Goal: Contribute content: Contribute content

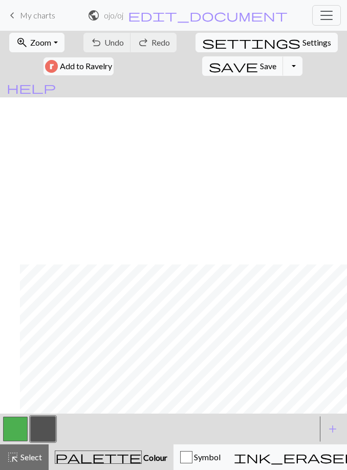
scroll to position [167, 20]
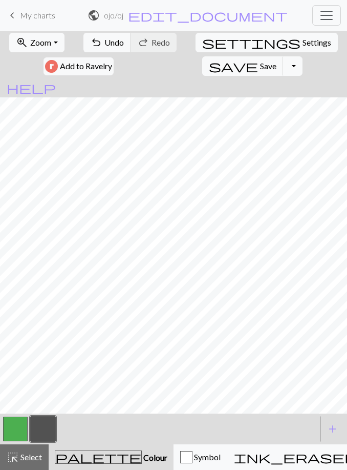
click at [19, 429] on button "button" at bounding box center [15, 428] width 25 height 25
click at [51, 428] on button "button" at bounding box center [43, 428] width 25 height 25
click at [14, 428] on button "button" at bounding box center [15, 428] width 25 height 25
click at [42, 430] on button "button" at bounding box center [43, 428] width 25 height 25
click at [202, 68] on button "save Save Save" at bounding box center [242, 65] width 81 height 19
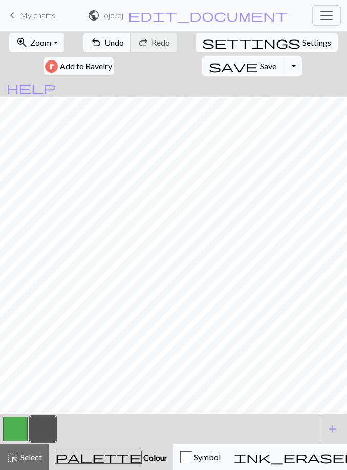
click at [202, 67] on button "save Save Save" at bounding box center [242, 65] width 81 height 19
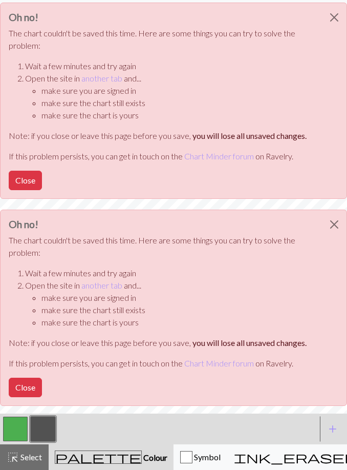
click at [330, 16] on button "Close" at bounding box center [334, 17] width 25 height 29
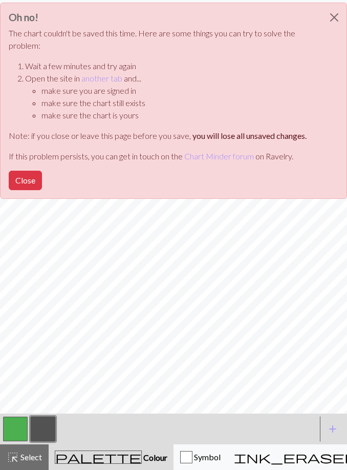
click at [327, 16] on button "Close" at bounding box center [334, 17] width 25 height 29
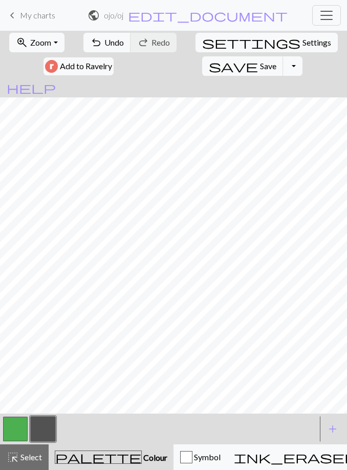
click at [22, 426] on button "button" at bounding box center [15, 428] width 25 height 25
click at [48, 427] on button "button" at bounding box center [43, 428] width 25 height 25
click at [260, 63] on span "Save" at bounding box center [268, 66] width 16 height 10
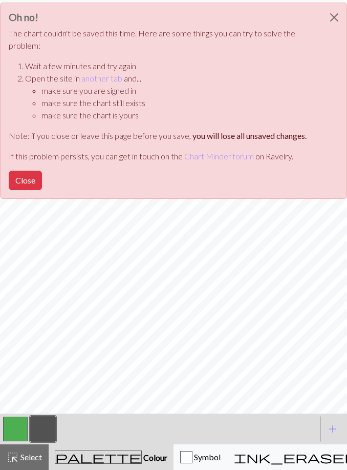
click at [328, 17] on button "Close" at bounding box center [334, 17] width 25 height 29
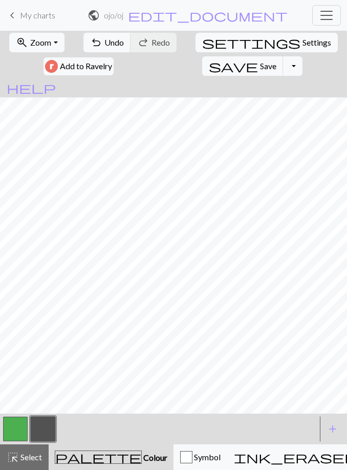
click at [202, 65] on button "save Save Save" at bounding box center [242, 65] width 81 height 19
click at [16, 425] on button "button" at bounding box center [15, 428] width 25 height 25
click at [47, 428] on button "button" at bounding box center [43, 428] width 25 height 25
click at [16, 428] on button "button" at bounding box center [15, 428] width 25 height 25
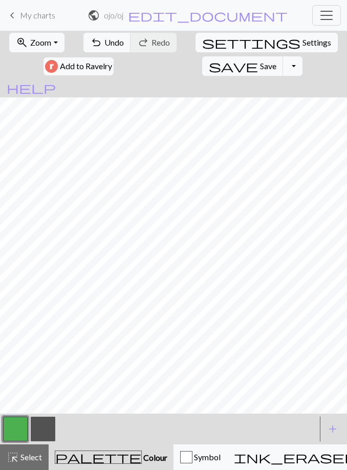
click at [49, 421] on button "button" at bounding box center [43, 428] width 25 height 25
click at [27, 427] on button "button" at bounding box center [15, 428] width 25 height 25
click at [113, 45] on span "Undo" at bounding box center [113, 42] width 19 height 10
click at [112, 45] on span "Undo" at bounding box center [113, 42] width 19 height 10
click at [110, 52] on button "undo Undo Undo" at bounding box center [107, 42] width 48 height 19
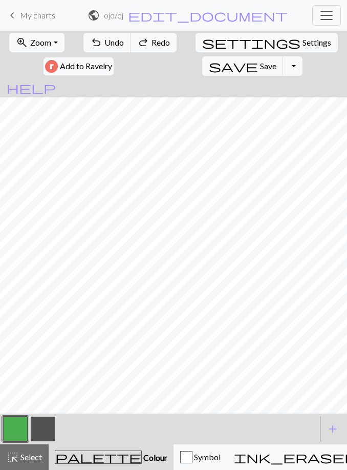
click at [114, 45] on span "Undo" at bounding box center [113, 42] width 19 height 10
click at [115, 45] on span "Undo" at bounding box center [113, 42] width 19 height 10
click at [118, 44] on span "Undo" at bounding box center [113, 42] width 19 height 10
click at [47, 429] on button "button" at bounding box center [43, 428] width 25 height 25
click at [12, 432] on button "button" at bounding box center [15, 428] width 25 height 25
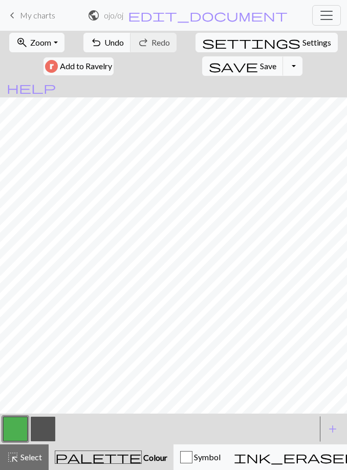
click at [53, 423] on button "button" at bounding box center [43, 428] width 25 height 25
click at [16, 428] on button "button" at bounding box center [15, 428] width 25 height 25
click at [50, 428] on button "button" at bounding box center [43, 428] width 25 height 25
click at [16, 426] on button "button" at bounding box center [15, 428] width 25 height 25
click at [45, 429] on button "button" at bounding box center [43, 428] width 25 height 25
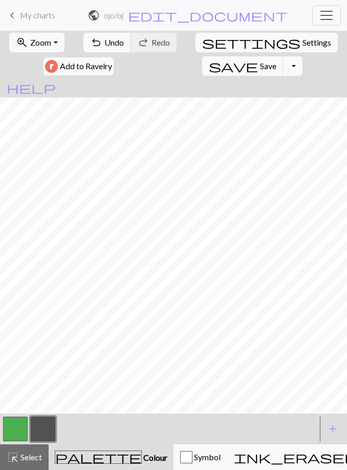
click at [12, 423] on button "button" at bounding box center [15, 428] width 25 height 25
click at [45, 426] on button "button" at bounding box center [43, 428] width 25 height 25
click at [18, 422] on button "button" at bounding box center [15, 428] width 25 height 25
click at [45, 426] on button "button" at bounding box center [43, 428] width 25 height 25
click at [20, 429] on button "button" at bounding box center [15, 428] width 25 height 25
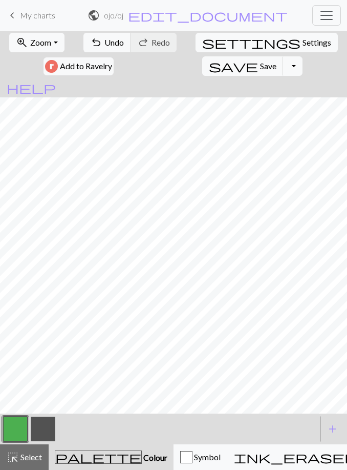
click at [40, 427] on button "button" at bounding box center [43, 428] width 25 height 25
click at [41, 425] on button "button" at bounding box center [43, 428] width 25 height 25
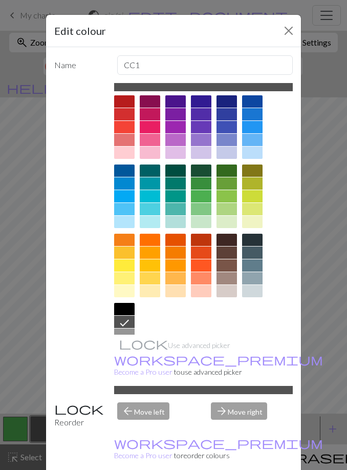
click at [293, 28] on button "Close" at bounding box center [289, 31] width 16 height 16
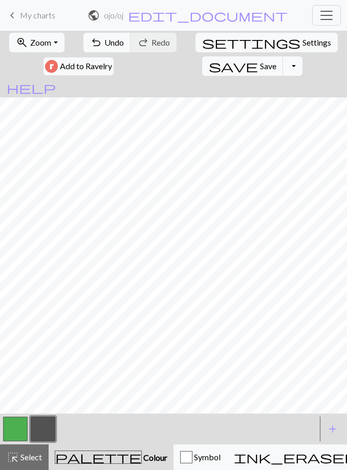
click at [15, 428] on button "button" at bounding box center [15, 428] width 25 height 25
click at [53, 426] on button "button" at bounding box center [43, 428] width 25 height 25
click at [10, 434] on button "button" at bounding box center [15, 428] width 25 height 25
click at [16, 430] on button "button" at bounding box center [15, 428] width 25 height 25
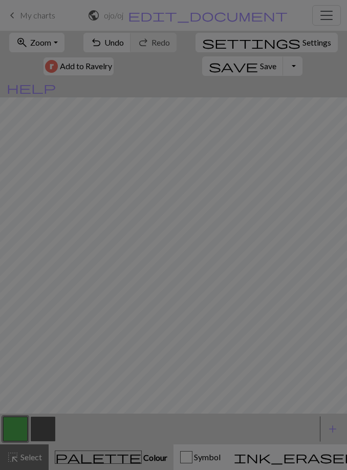
click at [16, 430] on div "Edit colour Name MC Use advanced picker workspace_premium Become a Pro user to …" at bounding box center [173, 235] width 347 height 470
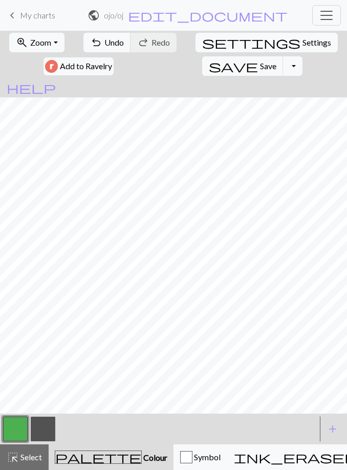
click at [52, 425] on button "button" at bounding box center [43, 428] width 25 height 25
click at [19, 426] on button "button" at bounding box center [15, 428] width 25 height 25
click at [39, 431] on button "button" at bounding box center [43, 428] width 25 height 25
click at [24, 425] on button "button" at bounding box center [15, 428] width 25 height 25
click at [48, 426] on button "button" at bounding box center [43, 428] width 25 height 25
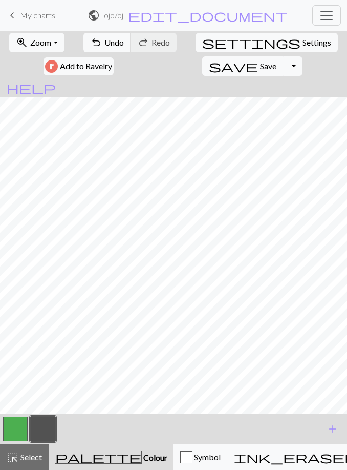
click at [23, 429] on button "button" at bounding box center [15, 428] width 25 height 25
click at [48, 428] on button "button" at bounding box center [43, 428] width 25 height 25
click at [16, 430] on button "button" at bounding box center [15, 428] width 25 height 25
click at [39, 428] on button "button" at bounding box center [43, 428] width 25 height 25
click at [18, 426] on button "button" at bounding box center [15, 428] width 25 height 25
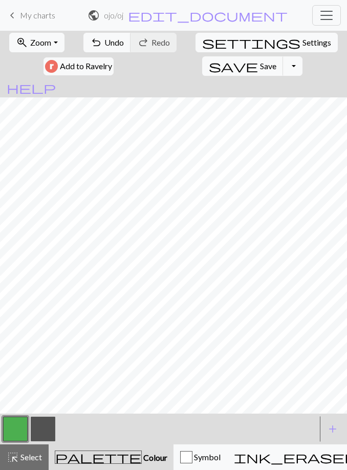
click at [46, 426] on button "button" at bounding box center [43, 428] width 25 height 25
click at [209, 65] on span "save" at bounding box center [233, 66] width 49 height 14
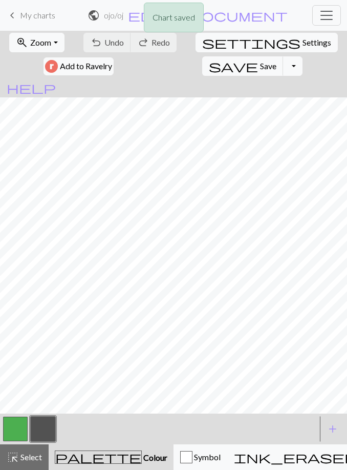
click at [18, 425] on button "button" at bounding box center [15, 428] width 25 height 25
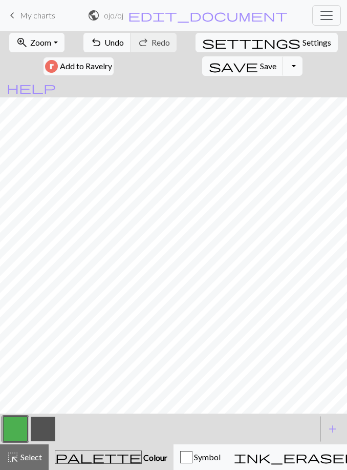
click at [43, 428] on button "button" at bounding box center [43, 428] width 25 height 25
click at [20, 424] on button "button" at bounding box center [15, 428] width 25 height 25
click at [42, 428] on button "button" at bounding box center [43, 428] width 25 height 25
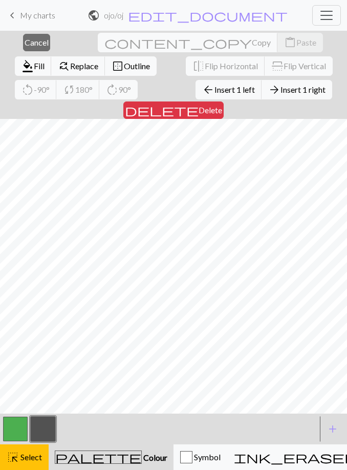
click at [18, 426] on button "button" at bounding box center [15, 428] width 25 height 25
click at [48, 432] on button "button" at bounding box center [43, 428] width 25 height 25
click at [142, 457] on span "Colour" at bounding box center [155, 457] width 26 height 10
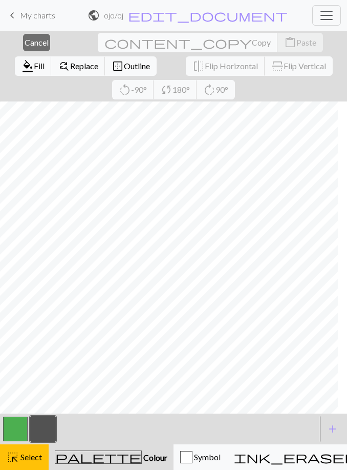
scroll to position [438, 7]
click at [142, 459] on span "Colour" at bounding box center [155, 457] width 26 height 10
click at [52, 433] on button "button" at bounding box center [43, 428] width 25 height 25
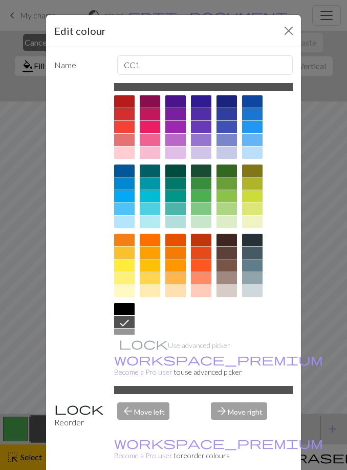
click at [296, 31] on button "Close" at bounding box center [289, 31] width 16 height 16
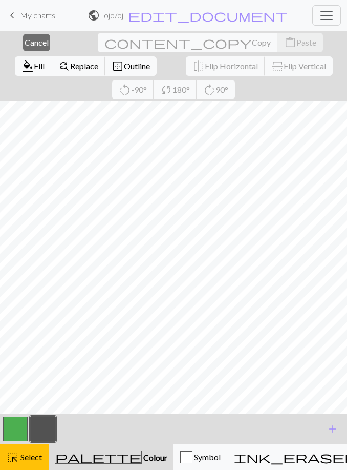
click at [28, 452] on span "Select" at bounding box center [30, 457] width 23 height 10
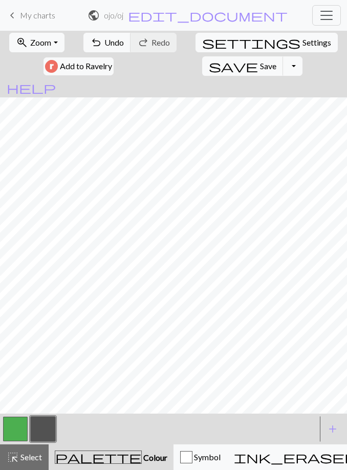
click at [48, 429] on button "button" at bounding box center [43, 428] width 25 height 25
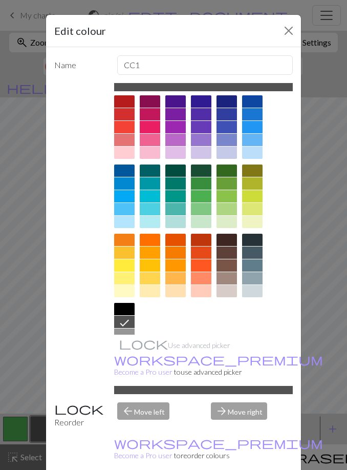
click at [293, 34] on button "Close" at bounding box center [289, 31] width 16 height 16
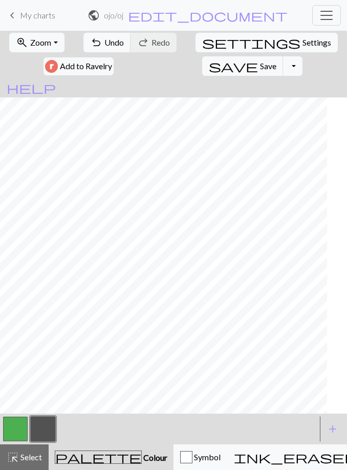
scroll to position [457, 0]
click at [15, 430] on button "button" at bounding box center [15, 428] width 25 height 25
click at [44, 429] on button "button" at bounding box center [43, 428] width 25 height 25
click at [15, 423] on button "button" at bounding box center [15, 428] width 25 height 25
click at [40, 429] on button "button" at bounding box center [43, 428] width 25 height 25
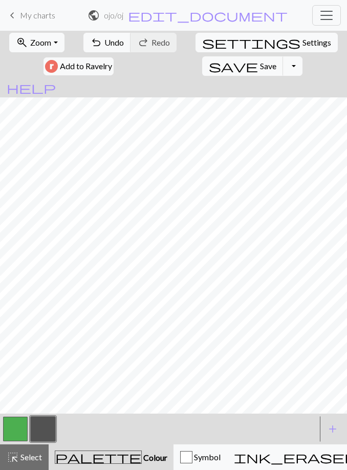
click at [19, 426] on button "button" at bounding box center [15, 428] width 25 height 25
click at [47, 432] on button "button" at bounding box center [43, 428] width 25 height 25
click at [19, 460] on span "Select" at bounding box center [30, 457] width 23 height 10
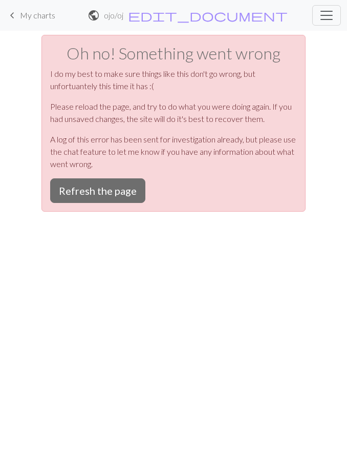
click at [108, 189] on button "Refresh the page" at bounding box center [97, 190] width 95 height 25
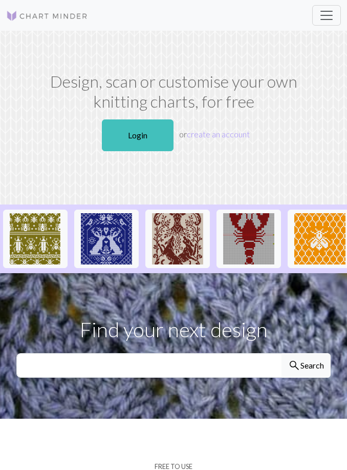
click at [142, 132] on link "Login" at bounding box center [138, 135] width 72 height 32
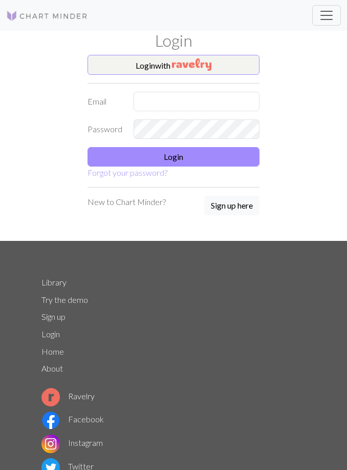
click at [232, 61] on button "Login with" at bounding box center [174, 65] width 172 height 20
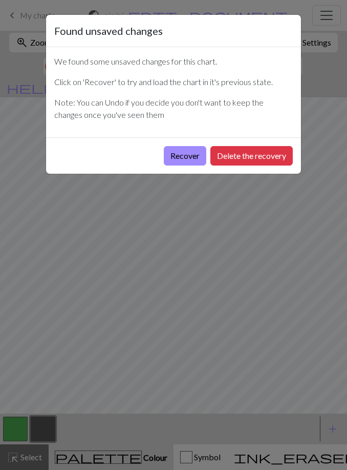
click at [185, 162] on button "Recover" at bounding box center [185, 155] width 43 height 19
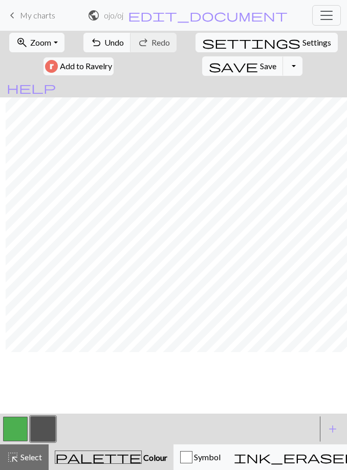
scroll to position [519, 115]
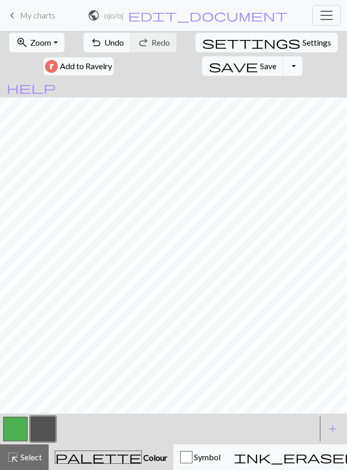
click at [59, 44] on button "zoom_in Zoom Zoom" at bounding box center [36, 42] width 55 height 19
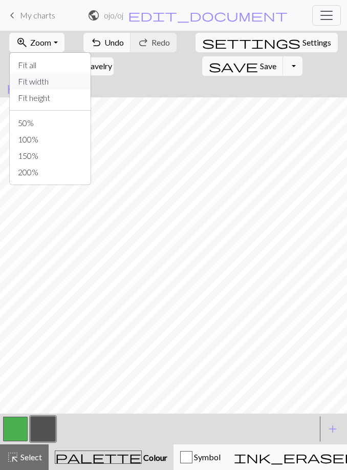
click at [54, 83] on button "Fit width" at bounding box center [50, 81] width 81 height 16
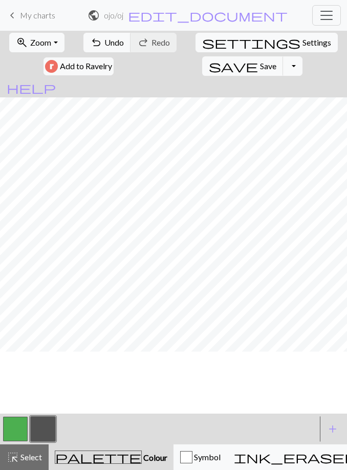
scroll to position [0, 20]
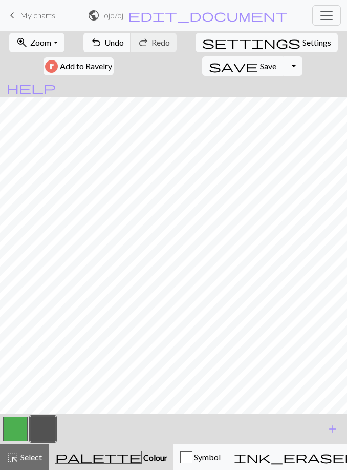
click at [46, 51] on button "zoom_in Zoom Zoom" at bounding box center [36, 42] width 55 height 19
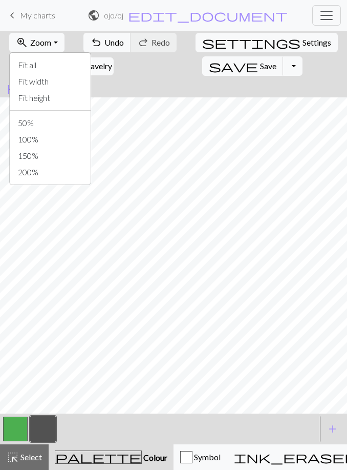
click at [260, 66] on span "Save" at bounding box center [268, 66] width 16 height 10
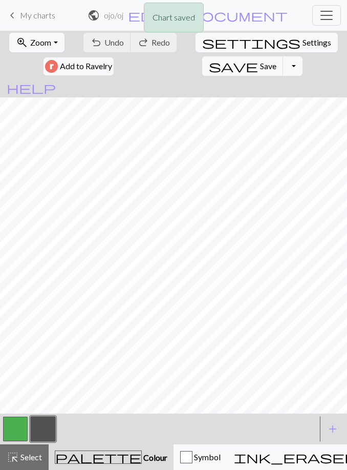
click at [49, 43] on span "Zoom" at bounding box center [40, 42] width 21 height 10
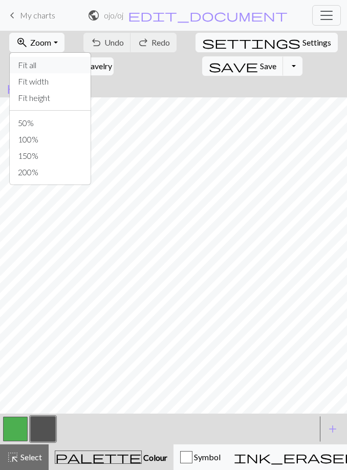
click at [57, 65] on button "Fit all" at bounding box center [50, 65] width 81 height 16
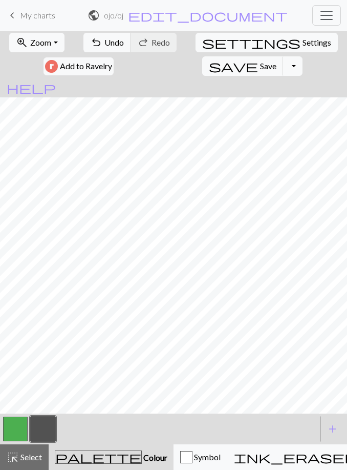
click at [19, 433] on button "button" at bounding box center [15, 428] width 25 height 25
click at [49, 433] on button "button" at bounding box center [43, 428] width 25 height 25
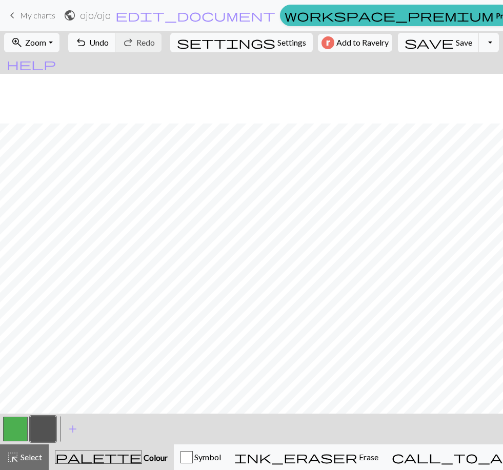
scroll to position [414, 0]
click at [347, 38] on span "Save" at bounding box center [463, 42] width 16 height 10
click at [347, 39] on div "Chart saved" at bounding box center [251, 20] width 503 height 40
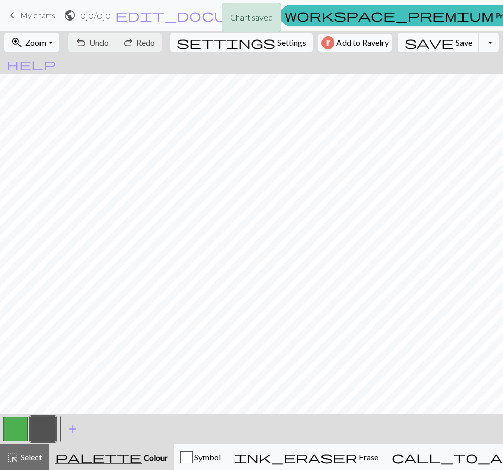
click at [347, 41] on button "Toggle Dropdown" at bounding box center [487, 42] width 19 height 19
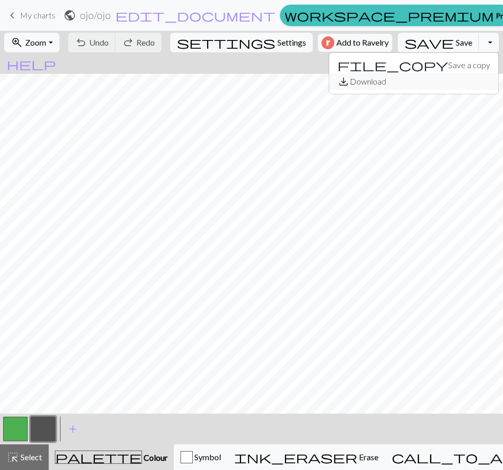
click at [347, 79] on button "save_alt Download" at bounding box center [413, 81] width 169 height 16
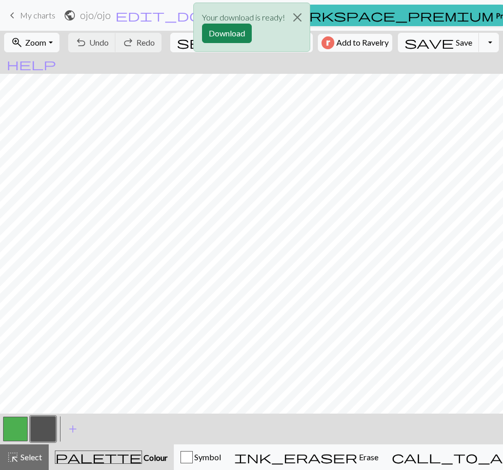
click at [228, 30] on button "Download" at bounding box center [227, 33] width 50 height 19
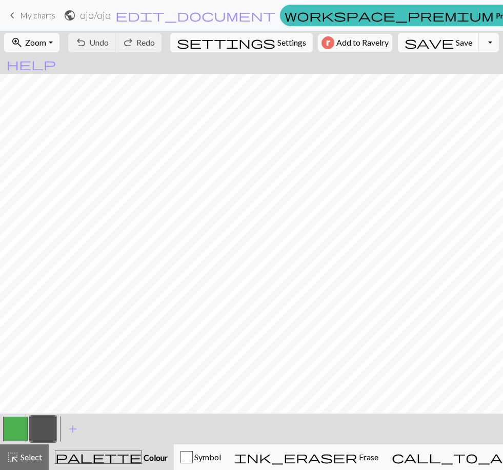
click at [347, 35] on button "Toggle Dropdown" at bounding box center [487, 42] width 19 height 19
click at [347, 81] on button "save_alt Download" at bounding box center [413, 81] width 169 height 16
click at [347, 38] on button "Toggle Dropdown" at bounding box center [487, 42] width 19 height 19
click at [347, 80] on button "save_alt Download" at bounding box center [413, 81] width 169 height 16
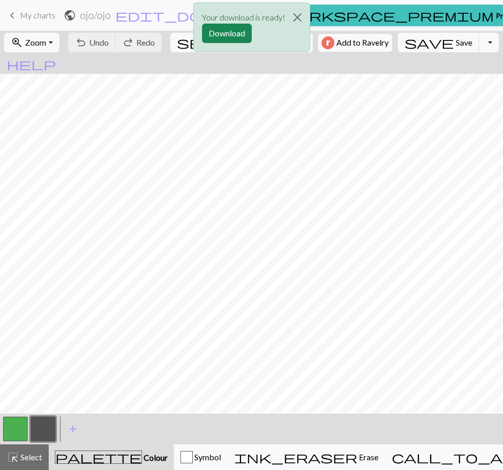
click at [222, 35] on button "Download" at bounding box center [227, 33] width 50 height 19
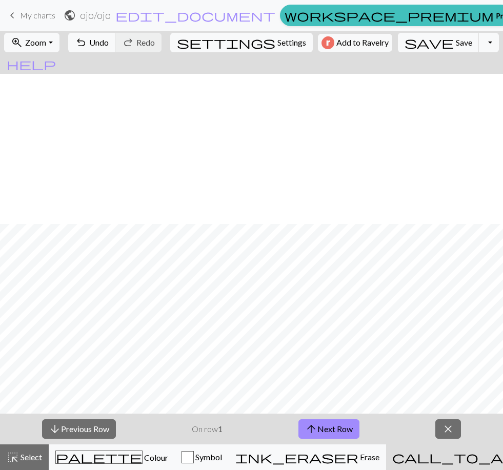
scroll to position [579, 0]
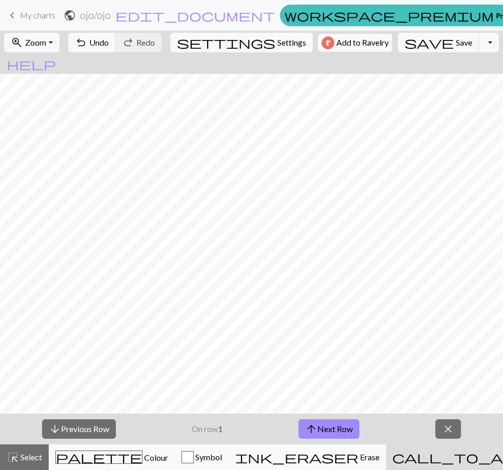
click at [339, 427] on button "arrow_upward Next Row" at bounding box center [328, 428] width 61 height 19
click at [342, 426] on button "arrow_upward Next Row" at bounding box center [328, 428] width 61 height 19
click at [342, 425] on button "arrow_upward Next Row" at bounding box center [328, 428] width 61 height 19
click at [346, 423] on button "arrow_upward Next Row" at bounding box center [328, 428] width 61 height 19
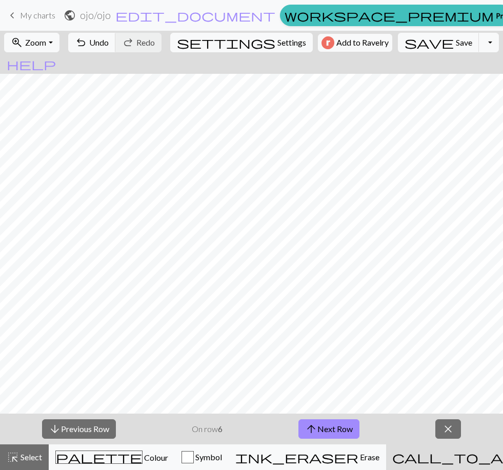
click at [348, 424] on button "arrow_upward Next Row" at bounding box center [328, 428] width 61 height 19
click at [347, 424] on button "arrow_upward Next Row" at bounding box center [328, 428] width 61 height 19
click at [347, 423] on button "arrow_upward Next Row" at bounding box center [328, 428] width 61 height 19
click at [347, 425] on button "arrow_upward Next Row" at bounding box center [330, 428] width 61 height 19
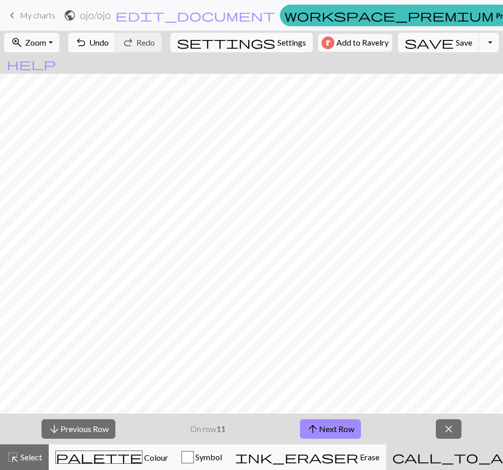
click at [346, 425] on button "arrow_upward Next Row" at bounding box center [330, 428] width 61 height 19
click at [82, 428] on button "arrow_downward Previous Row" at bounding box center [78, 428] width 74 height 19
click at [81, 428] on button "arrow_downward Previous Row" at bounding box center [78, 428] width 74 height 19
click at [87, 424] on button "arrow_downward Previous Row" at bounding box center [78, 428] width 74 height 19
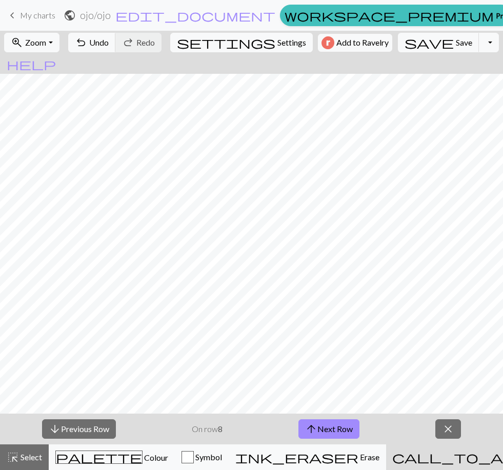
click at [89, 425] on button "arrow_downward Previous Row" at bounding box center [79, 428] width 74 height 19
click at [91, 425] on button "arrow_downward Previous Row" at bounding box center [79, 428] width 74 height 19
click at [93, 424] on button "arrow_downward Previous Row" at bounding box center [79, 428] width 74 height 19
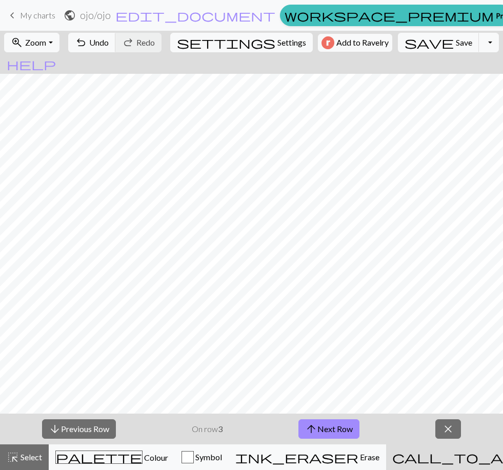
click at [92, 424] on button "arrow_downward Previous Row" at bounding box center [79, 428] width 74 height 19
click at [93, 422] on button "arrow_downward Previous Row" at bounding box center [79, 428] width 74 height 19
click at [422, 48] on button "save Save Save" at bounding box center [438, 42] width 81 height 19
click at [20, 12] on div "Chart saved" at bounding box center [251, 20] width 503 height 40
click at [15, 12] on span "keyboard_arrow_left" at bounding box center [12, 15] width 12 height 14
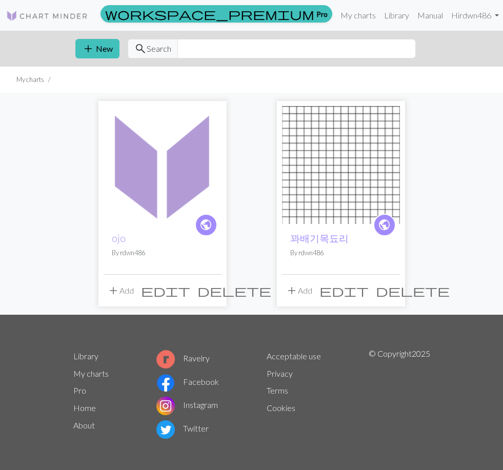
click at [120, 290] on button "add Add" at bounding box center [120, 290] width 34 height 19
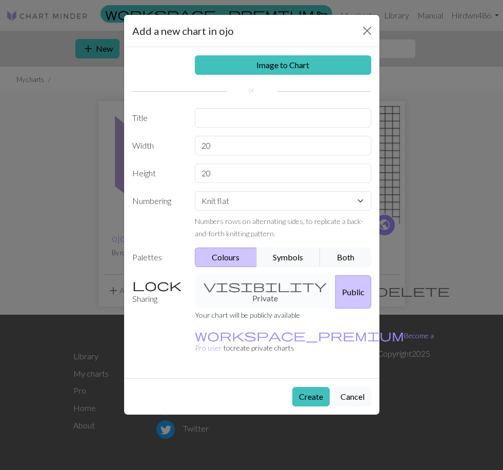
click at [371, 26] on button "Close" at bounding box center [367, 31] width 16 height 16
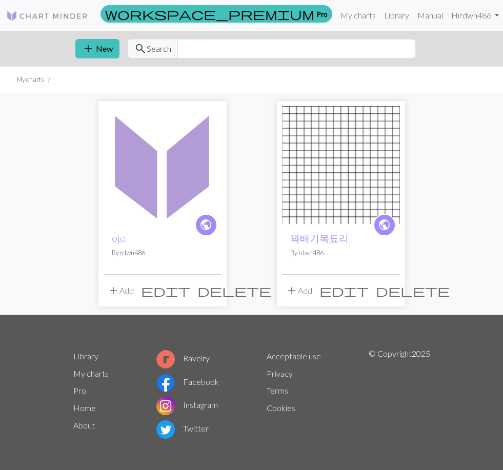
click at [190, 288] on span "edit" at bounding box center [165, 290] width 49 height 14
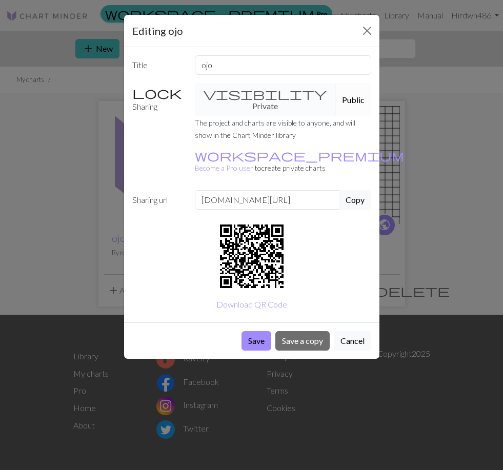
click at [367, 30] on button "Close" at bounding box center [367, 31] width 16 height 16
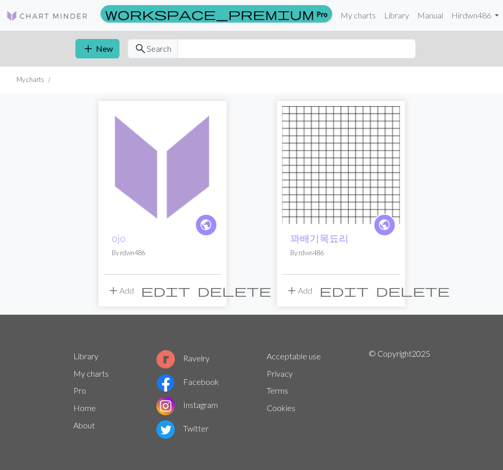
click at [138, 183] on img at bounding box center [162, 165] width 118 height 118
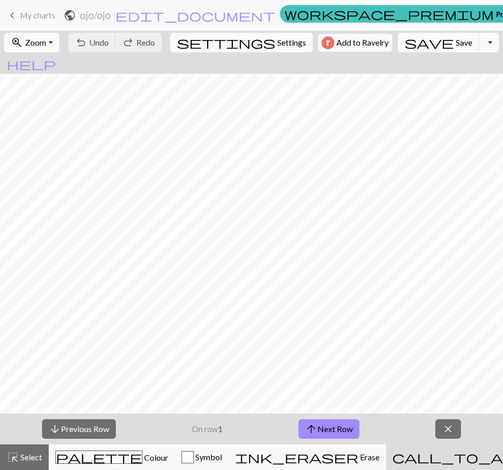
click at [453, 423] on span "close" at bounding box center [448, 429] width 12 height 14
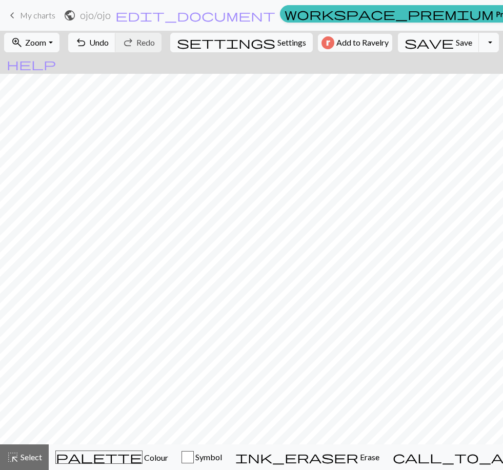
click at [13, 13] on span "keyboard_arrow_left" at bounding box center [12, 15] width 12 height 14
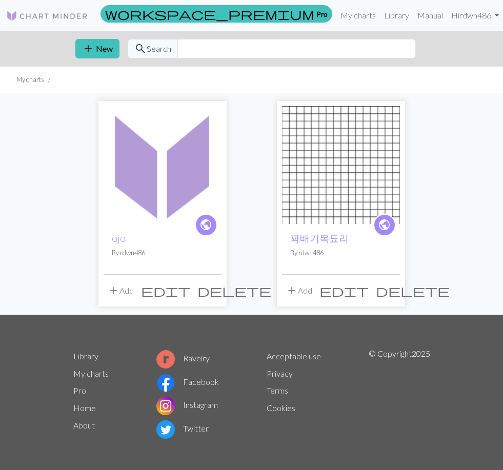
click at [98, 50] on button "add New" at bounding box center [97, 48] width 44 height 19
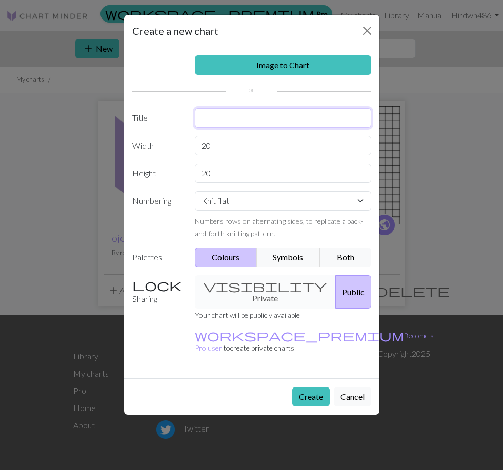
click at [258, 117] on input "text" at bounding box center [283, 117] width 176 height 19
type input "minami"
click at [283, 137] on input "20" at bounding box center [283, 145] width 176 height 19
click at [292, 144] on input "20" at bounding box center [283, 145] width 176 height 19
type input "2"
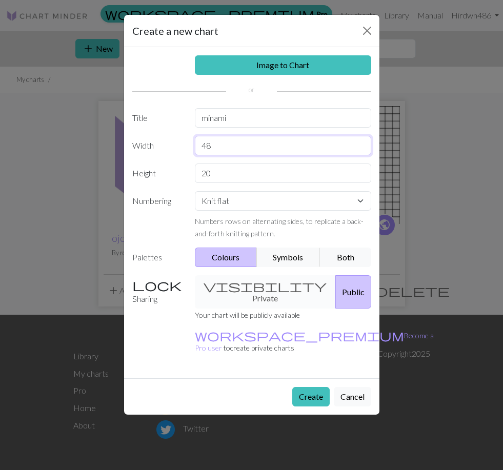
type input "48"
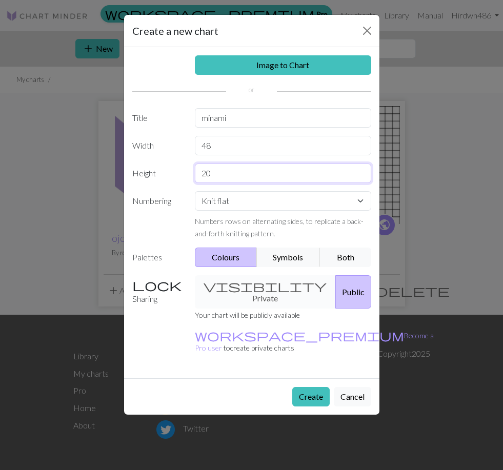
click at [281, 163] on input "20" at bounding box center [283, 172] width 176 height 19
click at [246, 170] on input "20" at bounding box center [283, 172] width 176 height 19
type input "2"
type input "144"
click at [313, 387] on button "Create" at bounding box center [310, 396] width 37 height 19
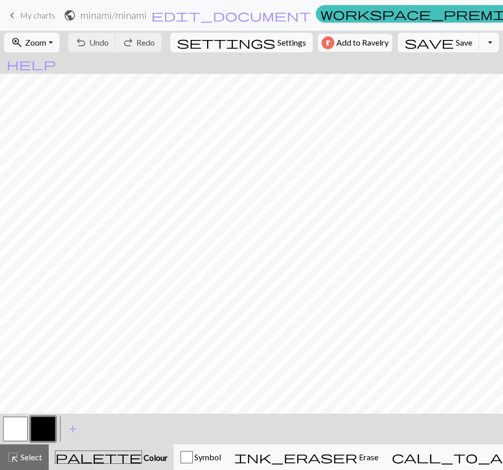
click at [17, 426] on button "button" at bounding box center [15, 428] width 25 height 25
click at [14, 424] on button "button" at bounding box center [15, 428] width 25 height 25
click at [18, 422] on button "button" at bounding box center [15, 428] width 25 height 25
click at [18, 421] on div "Edit colour Name MC Use advanced picker workspace_premium Become a Pro user to …" at bounding box center [251, 235] width 503 height 470
click at [15, 427] on button "button" at bounding box center [15, 428] width 25 height 25
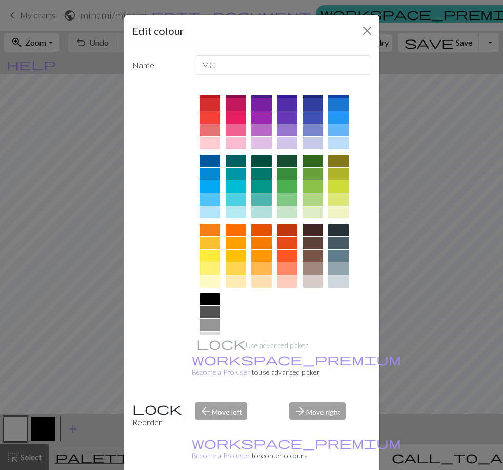
scroll to position [17, 0]
click at [315, 160] on div at bounding box center [312, 161] width 20 height 12
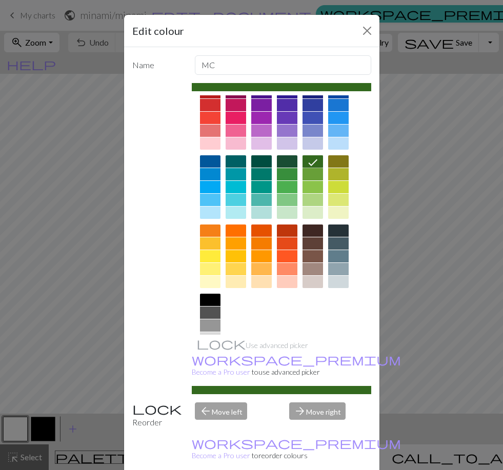
click at [292, 158] on div at bounding box center [287, 161] width 20 height 12
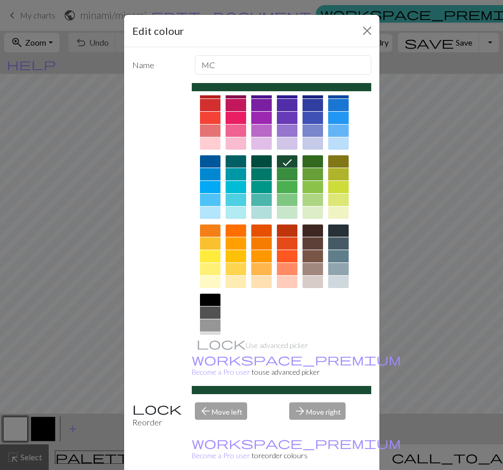
click at [287, 170] on div at bounding box center [287, 174] width 20 height 12
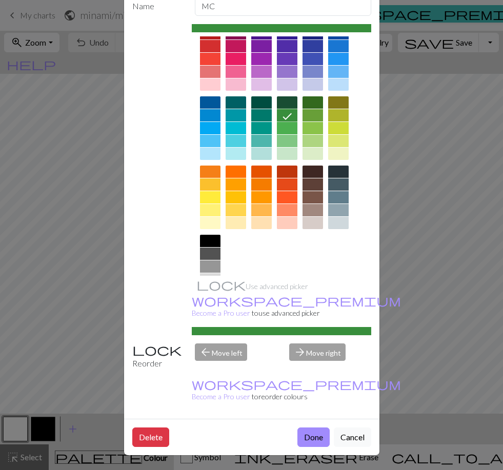
scroll to position [60, 0]
click at [311, 430] on button "Done" at bounding box center [313, 436] width 32 height 19
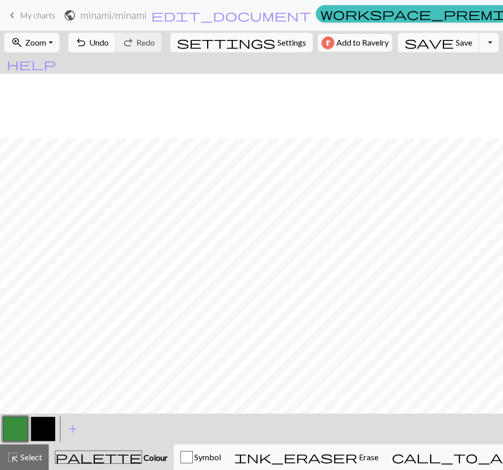
scroll to position [74, 0]
click at [45, 427] on button "button" at bounding box center [43, 428] width 25 height 25
click at [18, 430] on button "button" at bounding box center [15, 428] width 25 height 25
click at [43, 432] on button "button" at bounding box center [43, 428] width 25 height 25
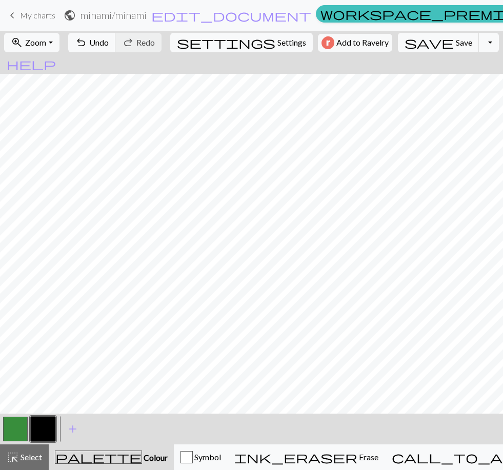
click at [20, 430] on button "button" at bounding box center [15, 428] width 25 height 25
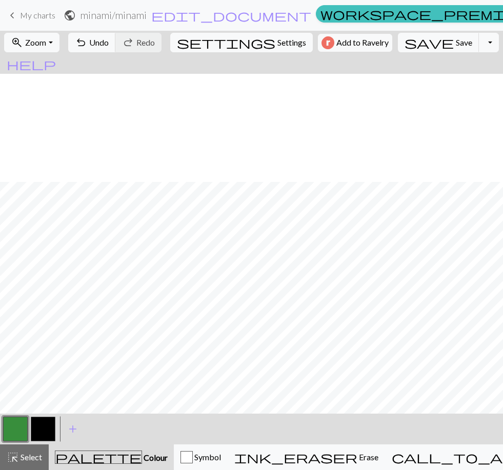
scroll to position [714, 0]
click at [59, 44] on button "zoom_in Zoom Zoom" at bounding box center [31, 42] width 55 height 19
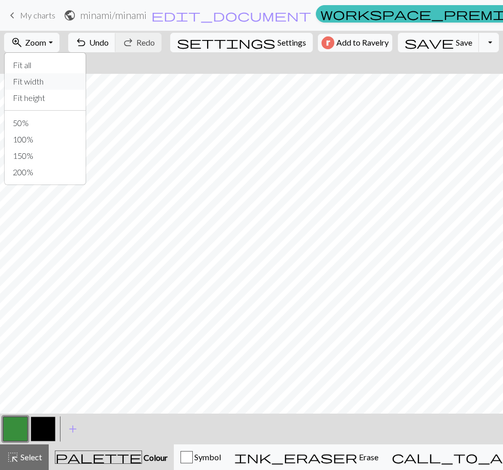
click at [65, 87] on button "Fit width" at bounding box center [45, 81] width 81 height 16
